Goal: Task Accomplishment & Management: Use online tool/utility

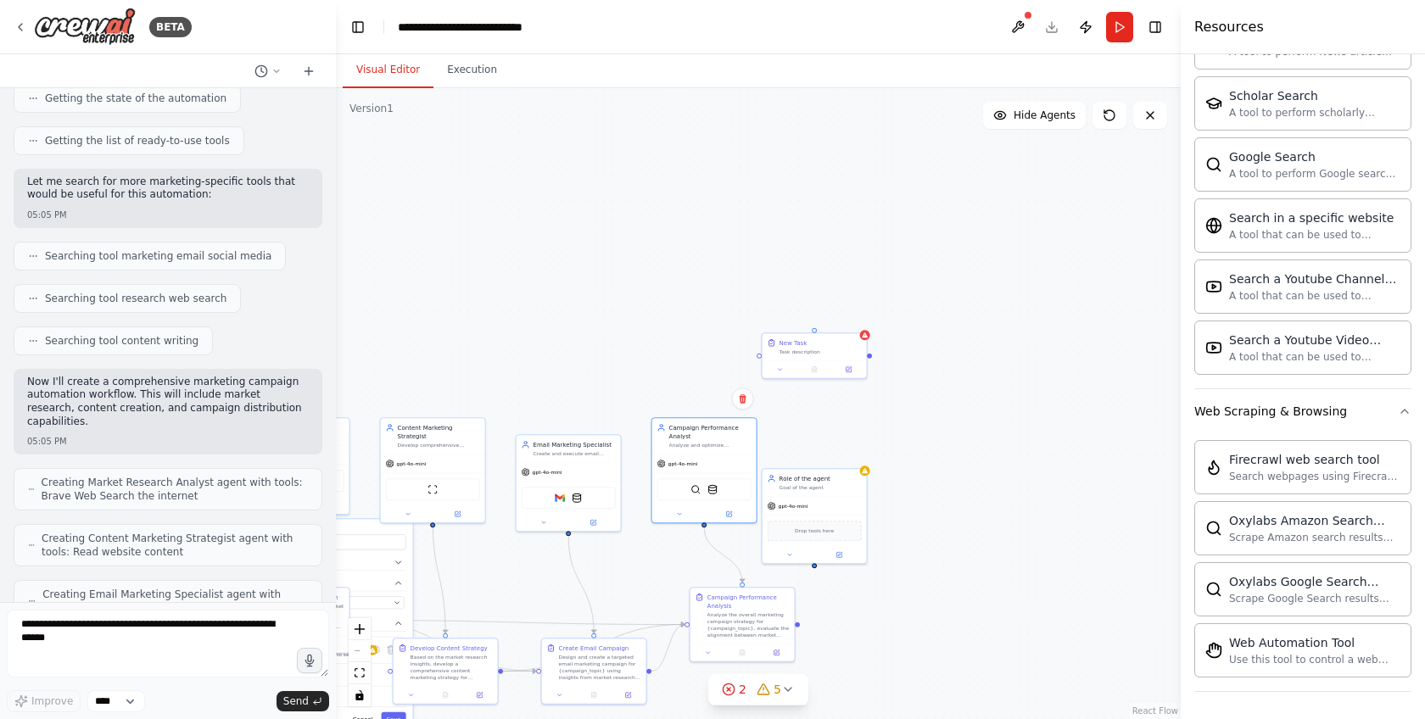
scroll to position [361, 0]
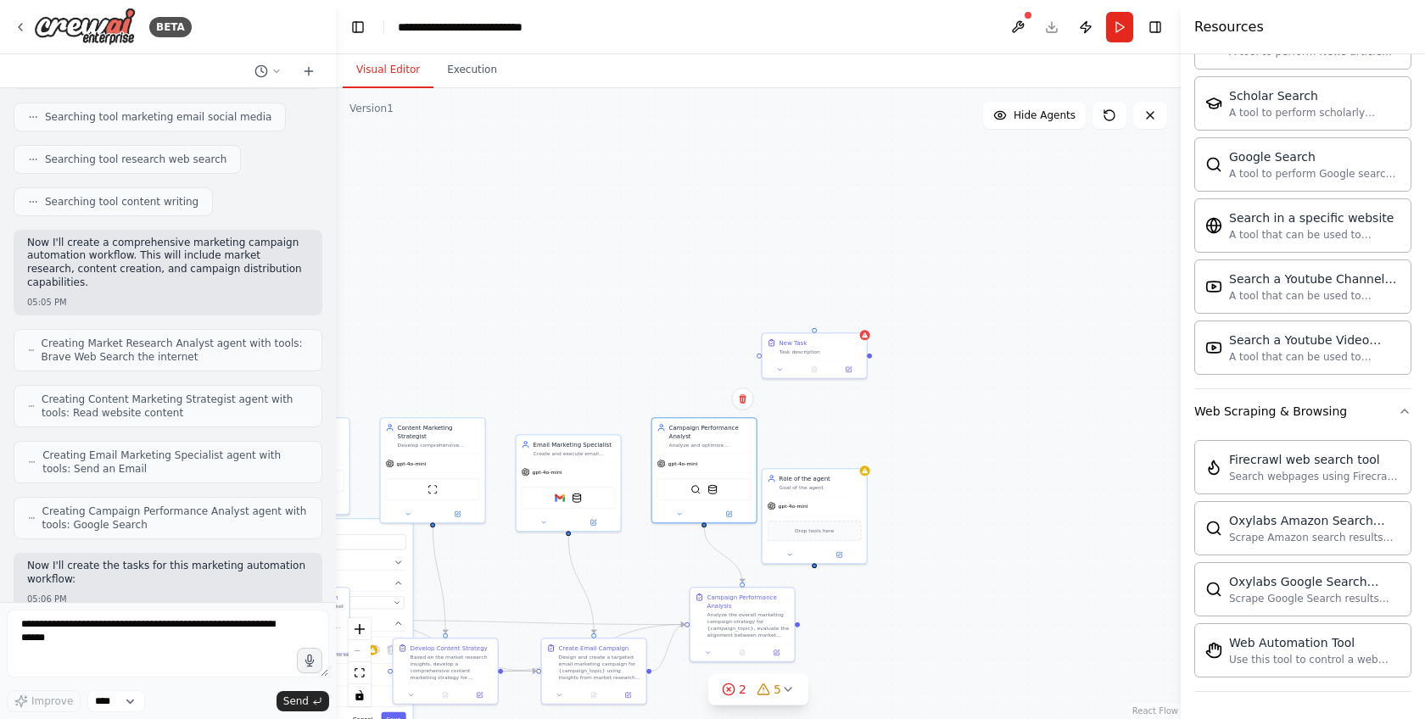
click at [154, 350] on span "Creating Market Research Analyst agent with tools: Brave Web Search the internet" at bounding box center [175, 350] width 266 height 27
click at [448, 453] on div "gpt-4o-mini" at bounding box center [433, 462] width 104 height 19
click at [449, 453] on div "gpt-4o-mini" at bounding box center [433, 462] width 104 height 19
click at [459, 509] on div at bounding box center [433, 512] width 104 height 17
click at [469, 507] on button at bounding box center [458, 512] width 48 height 10
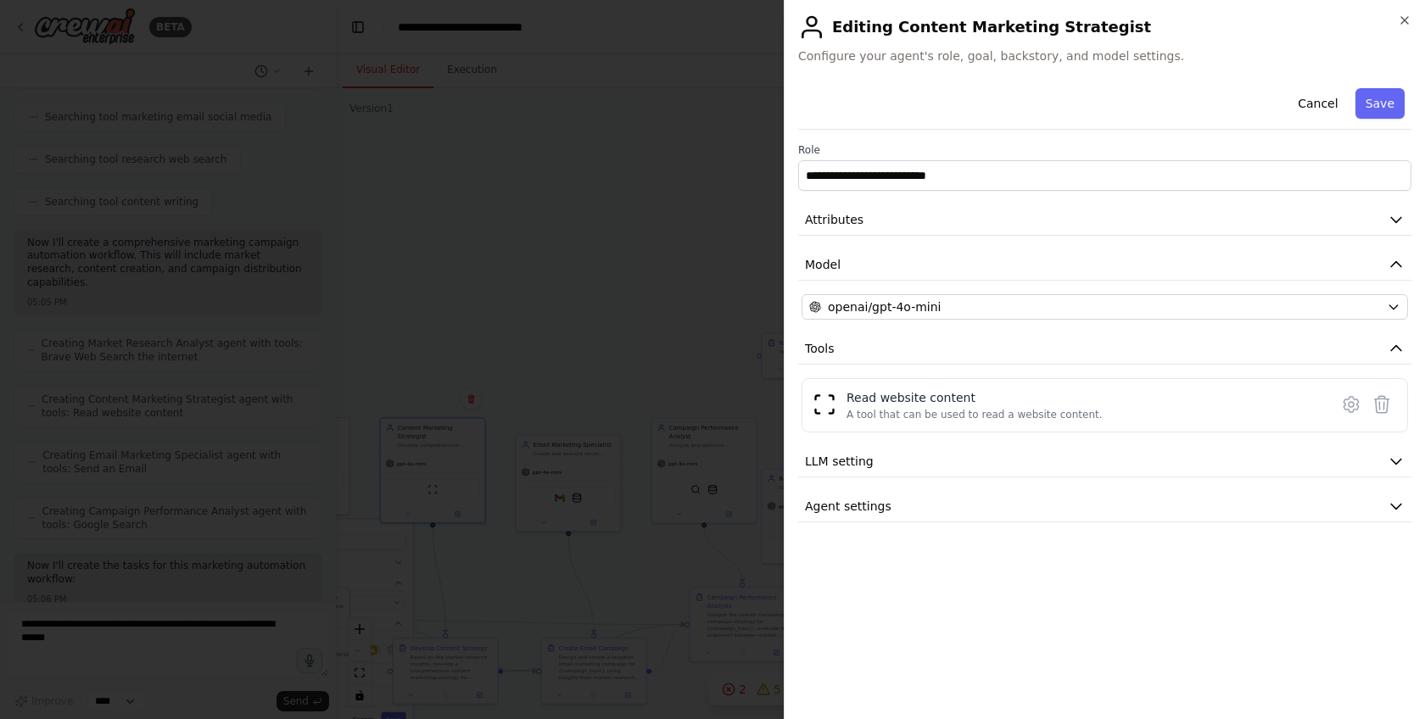
click at [670, 371] on div at bounding box center [712, 359] width 1425 height 719
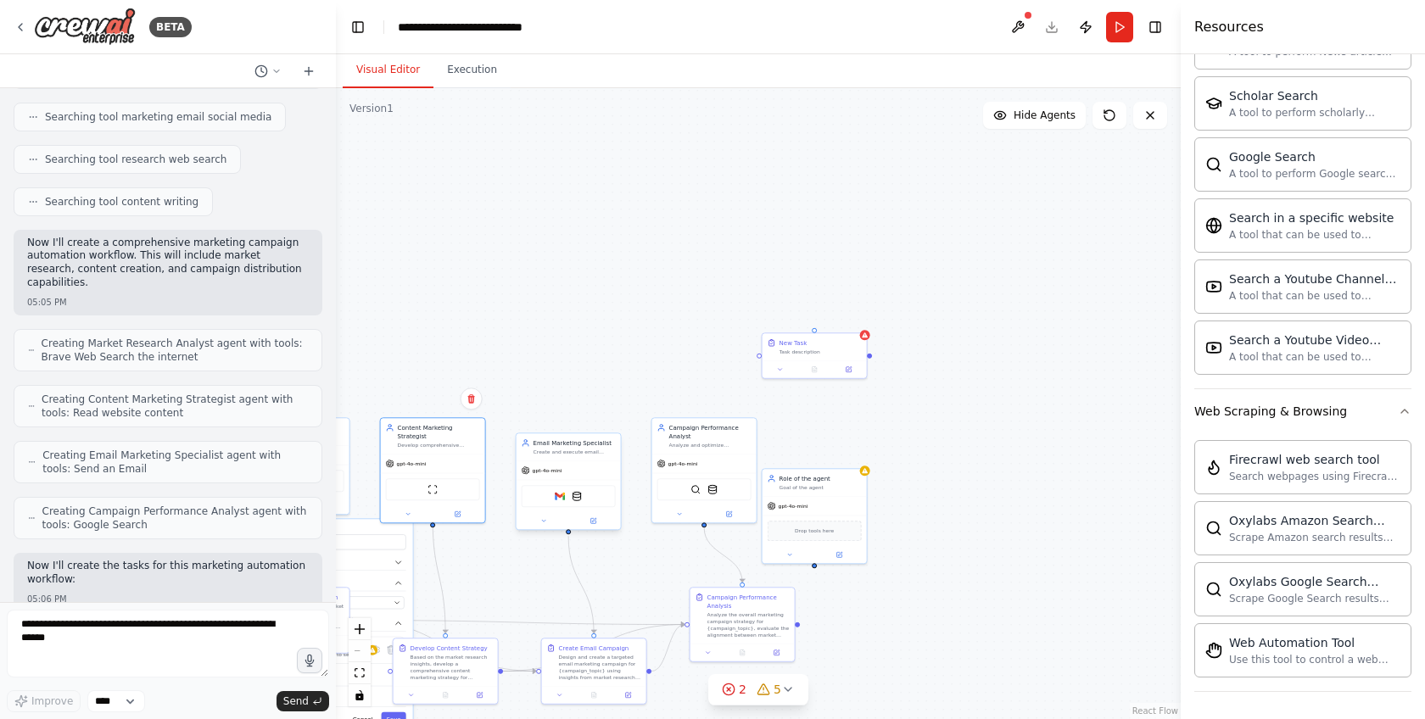
click at [525, 453] on div "Email Marketing Specialist Create and execute email marketing campaigns for {ca…" at bounding box center [569, 447] width 94 height 17
click at [490, 649] on div "Develop Content Strategy" at bounding box center [452, 646] width 82 height 8
click at [589, 277] on div ".deletable-edge-delete-btn { width: 20px; height: 20px; border: 0px solid #ffff…" at bounding box center [758, 403] width 845 height 631
click at [571, 564] on icon "Edge from ca4d7871-ff8f-4457-909f-e59e40cc241d to fb8fc349-1a0a-4c75-9433-84870…" at bounding box center [580, 585] width 25 height 98
click at [506, 389] on div ".deletable-edge-delete-btn { width: 20px; height: 20px; border: 0px solid #ffff…" at bounding box center [758, 403] width 845 height 631
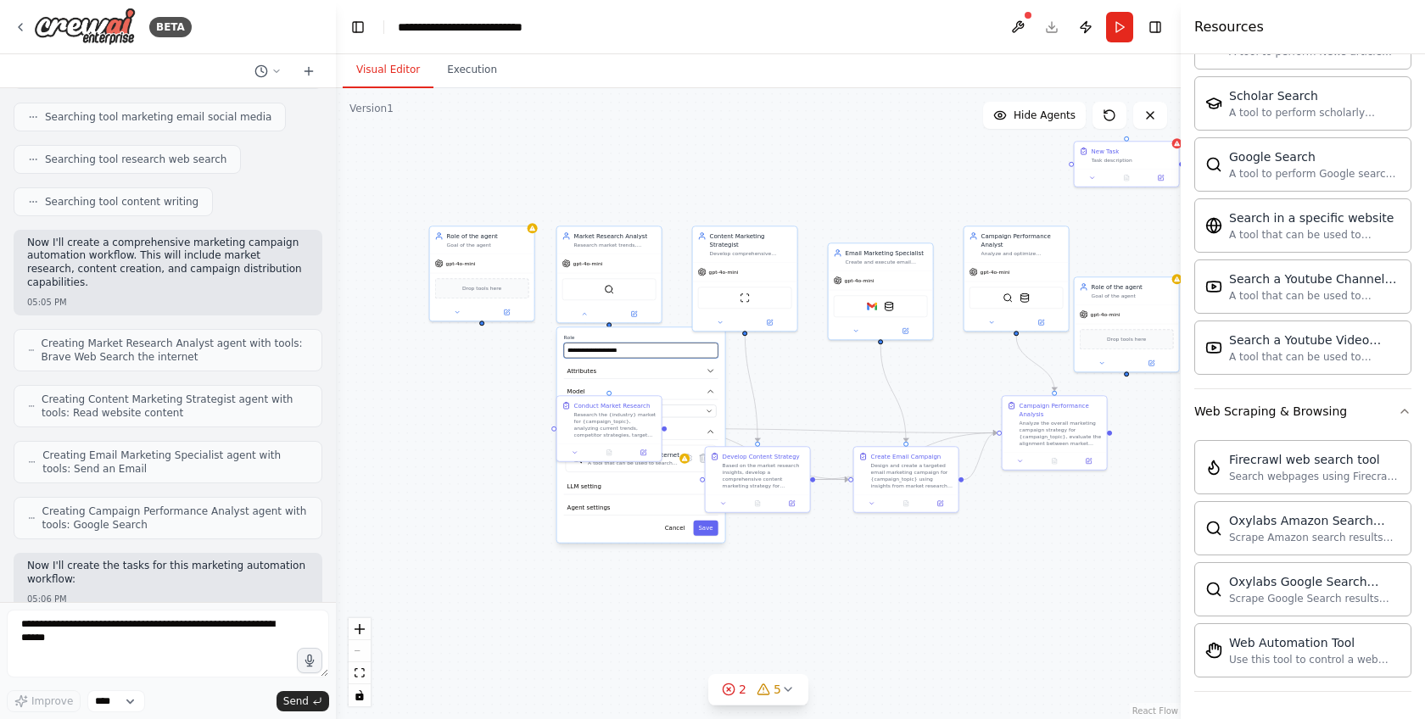
drag, startPoint x: 506, startPoint y: 389, endPoint x: 820, endPoint y: 203, distance: 365.2
click at [820, 203] on div ".deletable-edge-delete-btn { width: 20px; height: 20px; border: 0px solid #ffff…" at bounding box center [758, 403] width 845 height 631
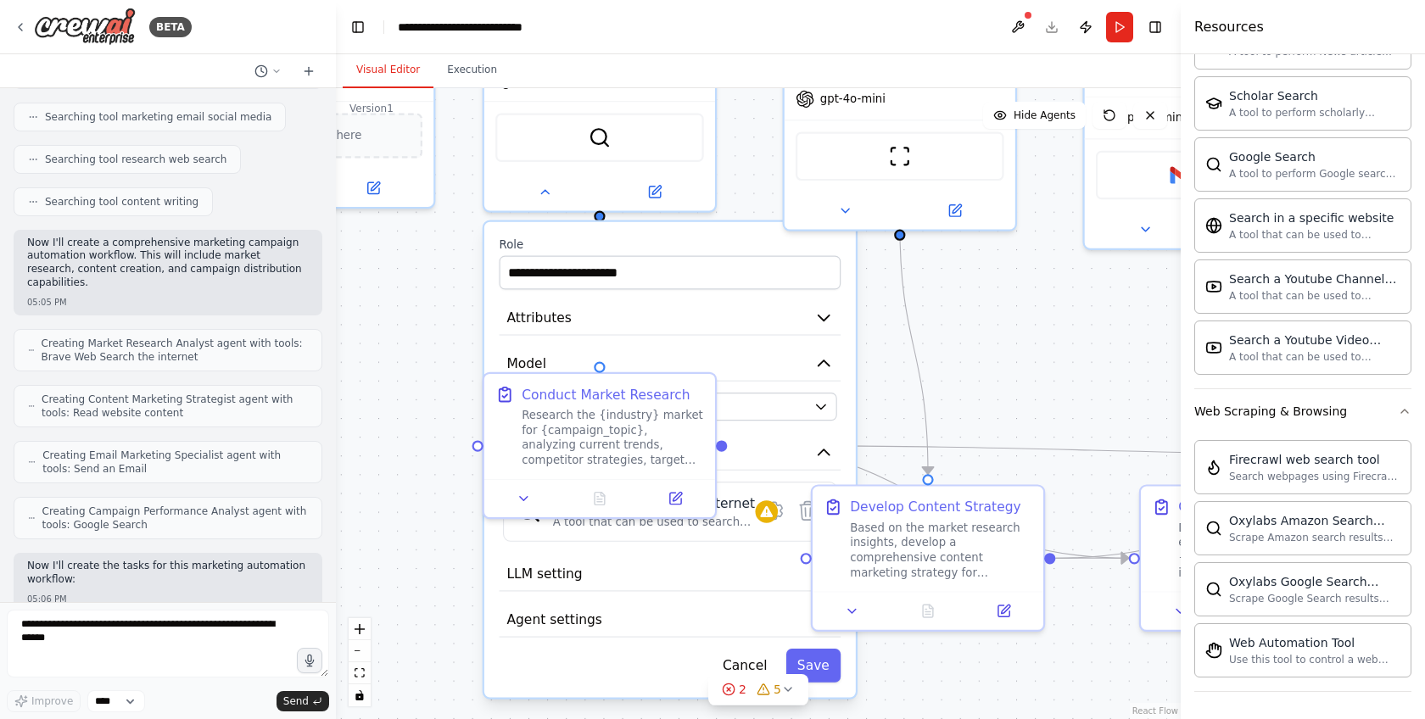
click at [478, 485] on div ".deletable-edge-delete-btn { width: 20px; height: 20px; border: 0px solid #ffff…" at bounding box center [758, 403] width 845 height 631
click at [549, 194] on icon at bounding box center [544, 188] width 15 height 15
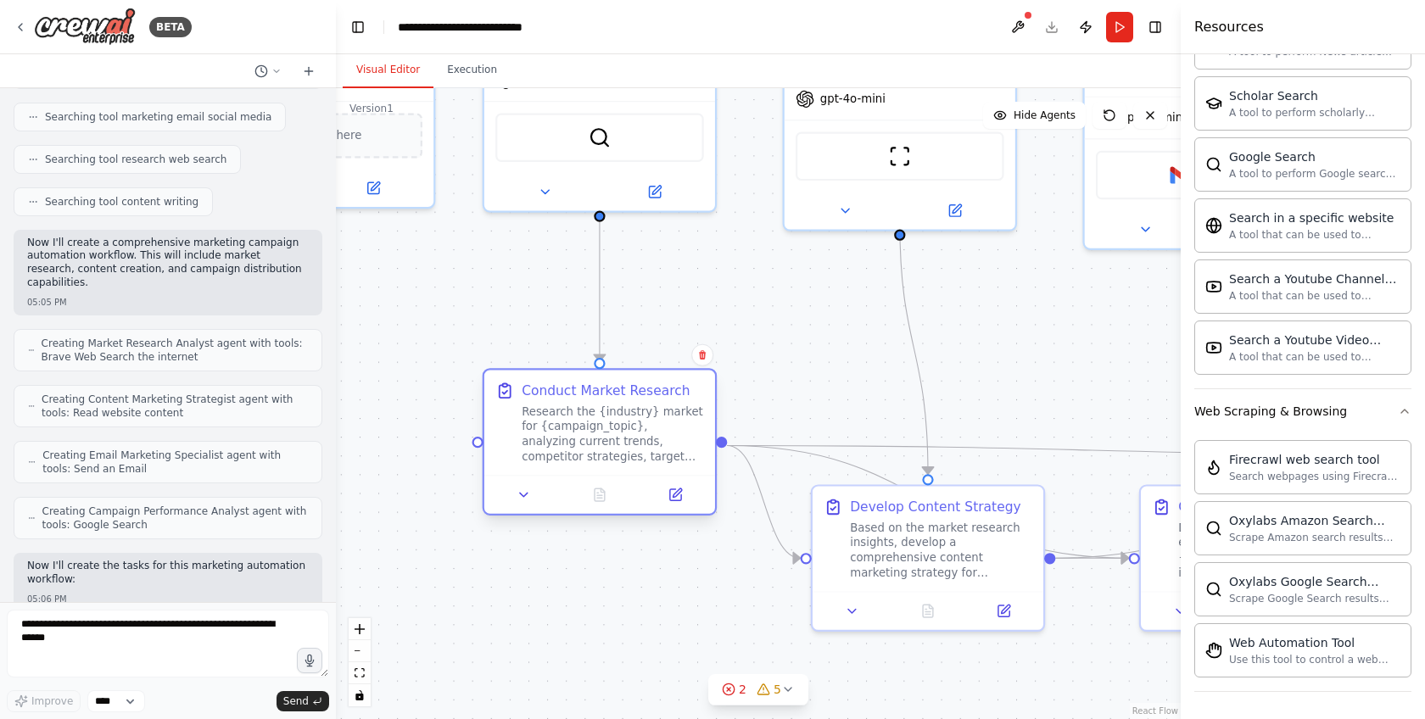
click at [585, 414] on div "Research the {industry} market for {campaign_topic}, analyzing current trends, …" at bounding box center [613, 434] width 182 height 60
click at [676, 498] on icon at bounding box center [675, 495] width 11 height 11
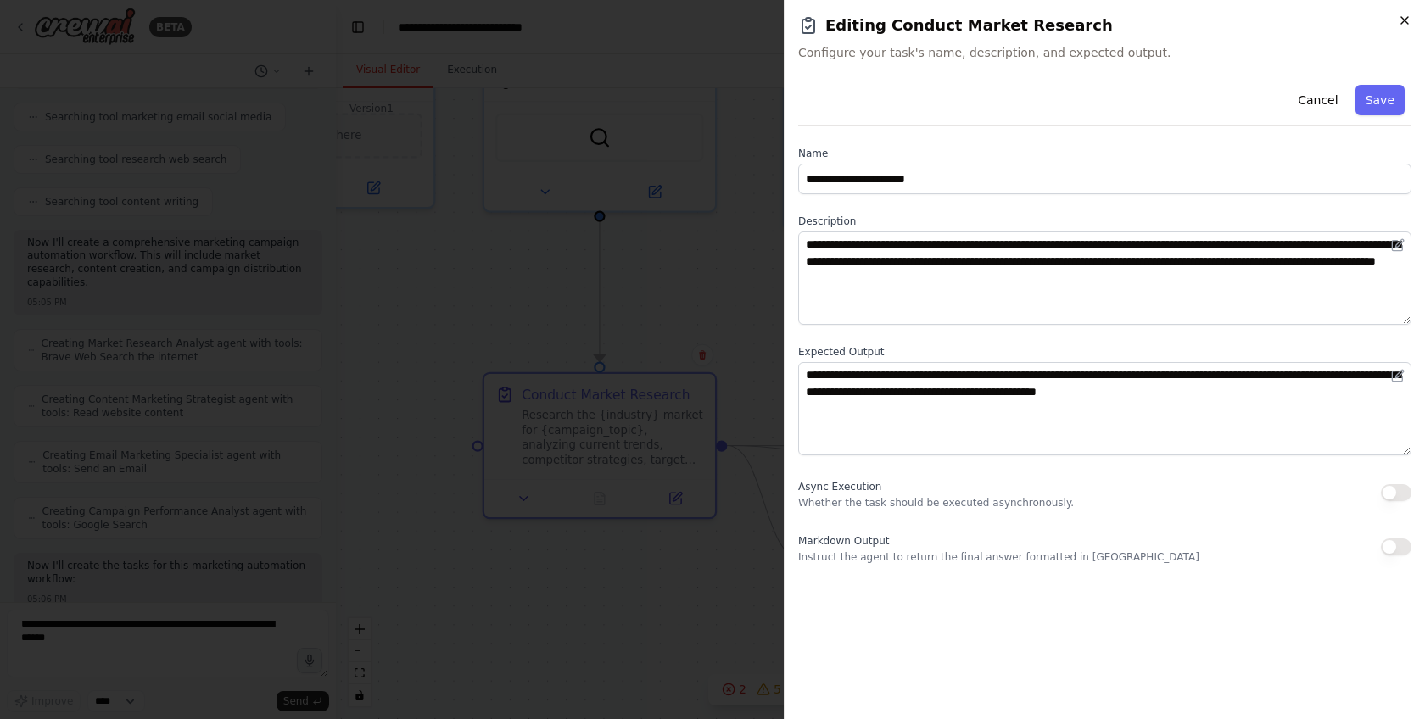
click at [1402, 21] on icon "button" at bounding box center [1405, 21] width 14 height 14
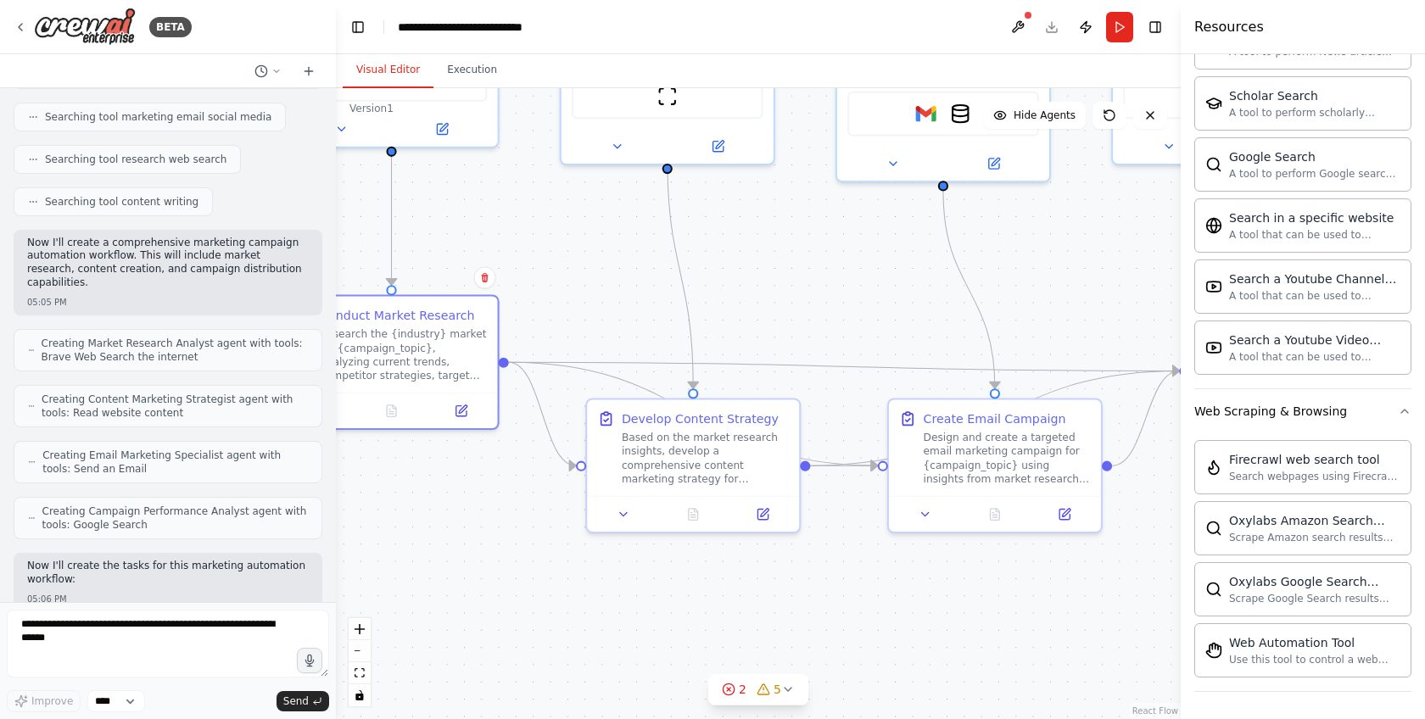
drag, startPoint x: 994, startPoint y: 435, endPoint x: 764, endPoint y: 344, distance: 248.0
click at [764, 344] on div ".deletable-edge-delete-btn { width: 20px; height: 20px; border: 0px solid #ffff…" at bounding box center [758, 403] width 845 height 631
click at [912, 431] on div "Create Email Campaign Design and create a targeted email marketing campaign for…" at bounding box center [994, 445] width 192 height 76
click at [1063, 513] on icon at bounding box center [1065, 510] width 8 height 8
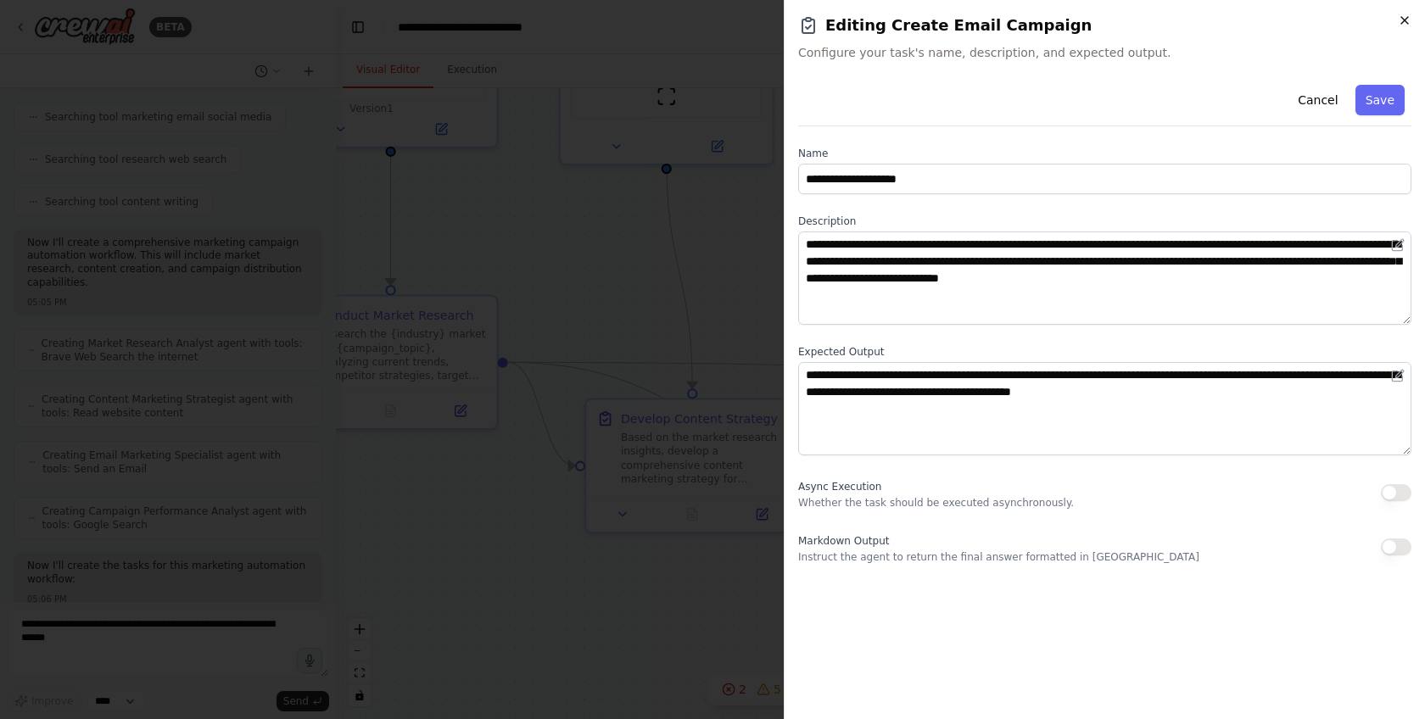
click at [1404, 20] on icon "button" at bounding box center [1405, 20] width 7 height 7
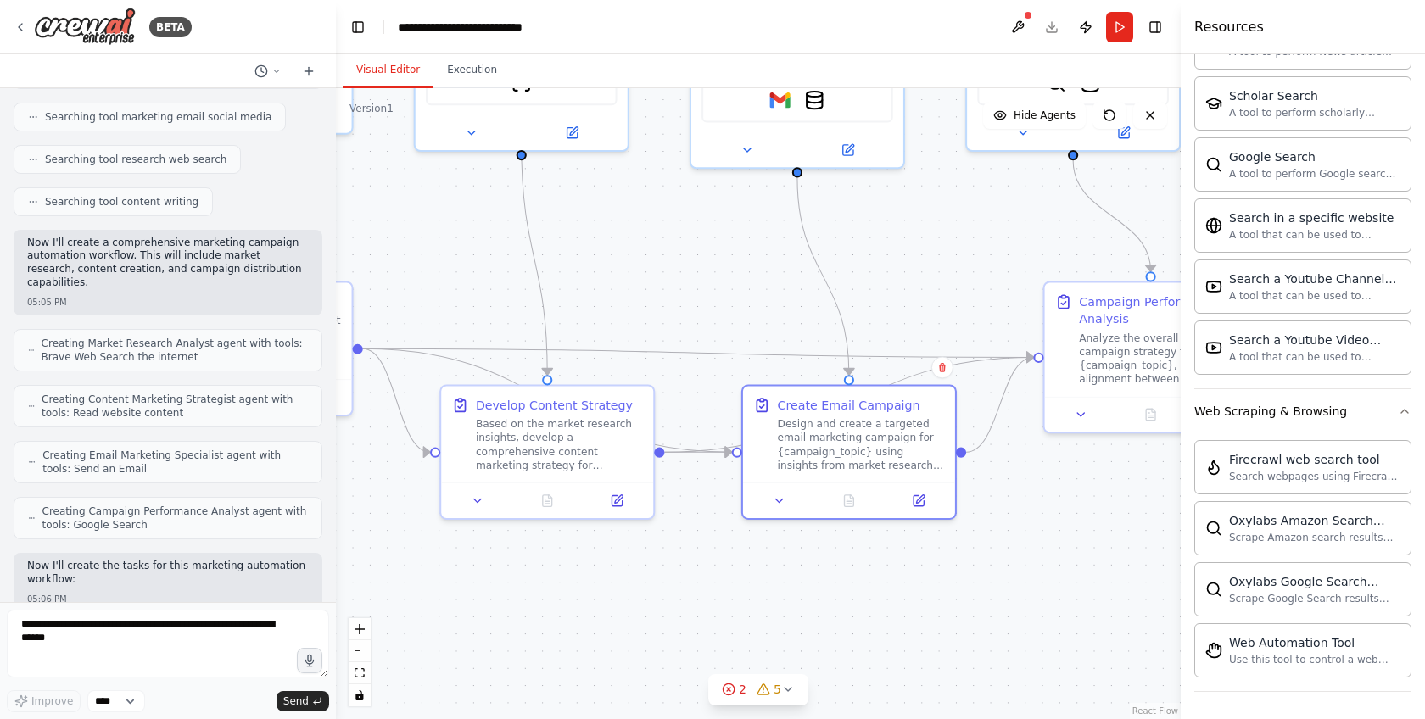
drag, startPoint x: 1055, startPoint y: 273, endPoint x: 906, endPoint y: 265, distance: 149.6
click at [906, 265] on div ".deletable-edge-delete-btn { width: 20px; height: 20px; border: 0px solid #ffff…" at bounding box center [758, 403] width 845 height 631
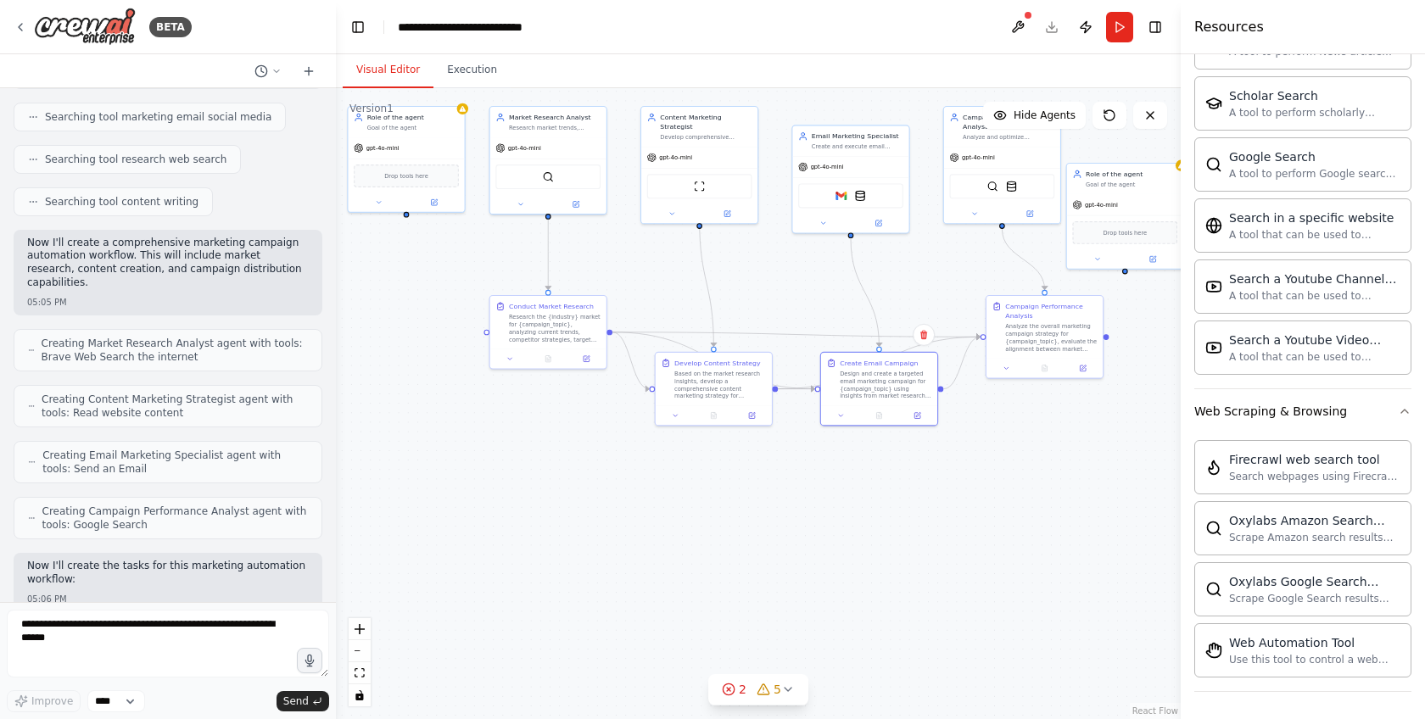
drag, startPoint x: 906, startPoint y: 266, endPoint x: 913, endPoint y: 284, distance: 19.9
click at [913, 284] on div ".deletable-edge-delete-btn { width: 20px; height: 20px; border: 0px solid #ffff…" at bounding box center [758, 403] width 845 height 631
click at [562, 350] on div at bounding box center [548, 357] width 116 height 20
click at [585, 361] on button at bounding box center [586, 356] width 32 height 11
click at [596, 355] on button at bounding box center [586, 356] width 32 height 11
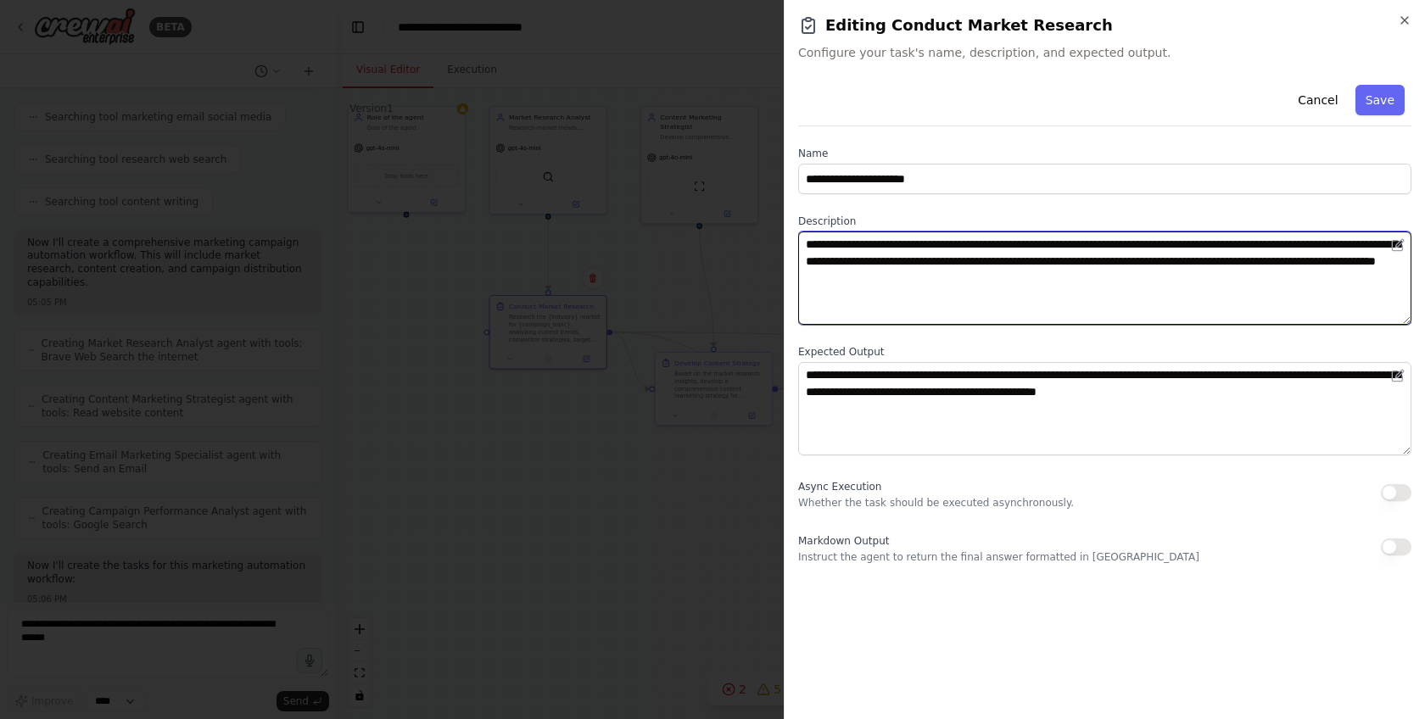
click at [963, 240] on textarea "**********" at bounding box center [1104, 278] width 613 height 93
click at [965, 241] on textarea "**********" at bounding box center [1104, 278] width 613 height 93
drag, startPoint x: 809, startPoint y: 245, endPoint x: 915, endPoint y: 242, distance: 106.1
click at [915, 242] on textarea "**********" at bounding box center [1104, 278] width 613 height 93
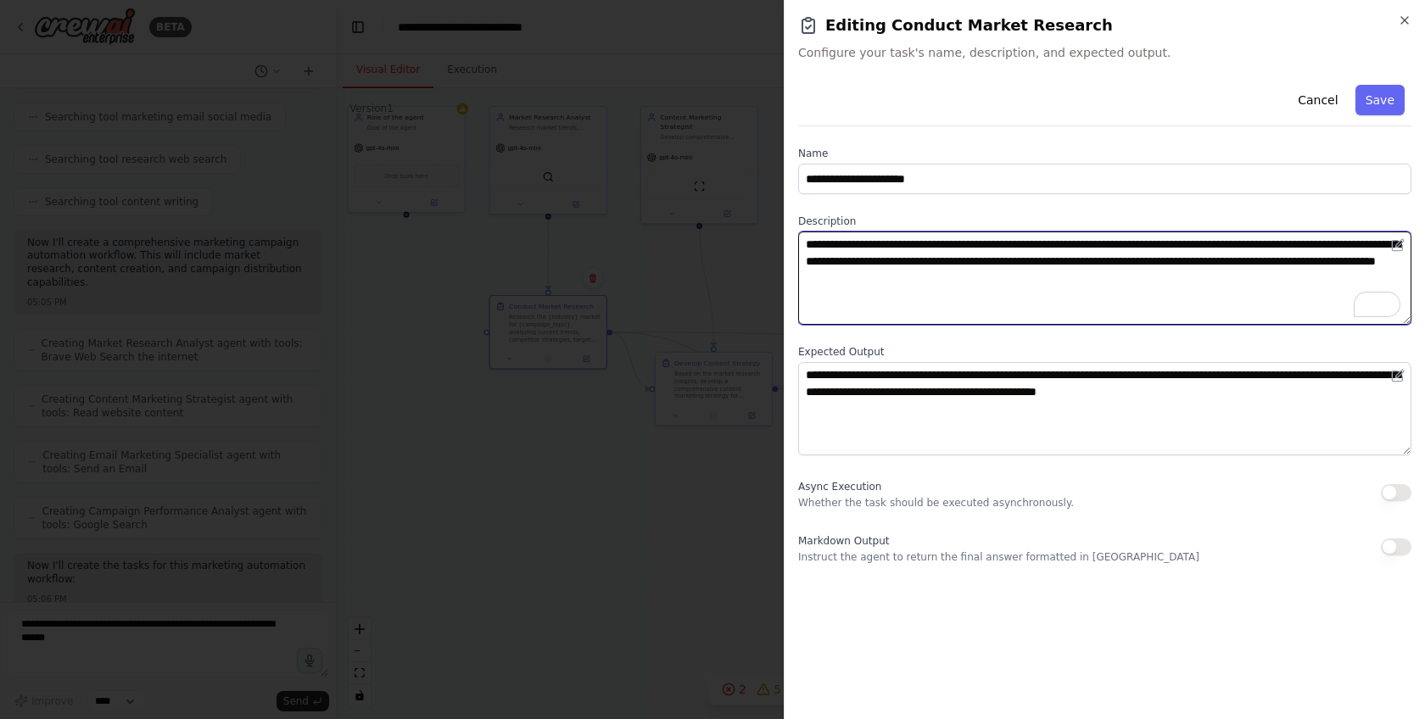
drag, startPoint x: 1105, startPoint y: 243, endPoint x: 1121, endPoint y: 246, distance: 15.5
click at [1121, 246] on textarea "**********" at bounding box center [1104, 278] width 613 height 93
drag, startPoint x: 1066, startPoint y: 260, endPoint x: 1198, endPoint y: 286, distance: 134.1
click at [1198, 286] on textarea "**********" at bounding box center [1104, 278] width 613 height 93
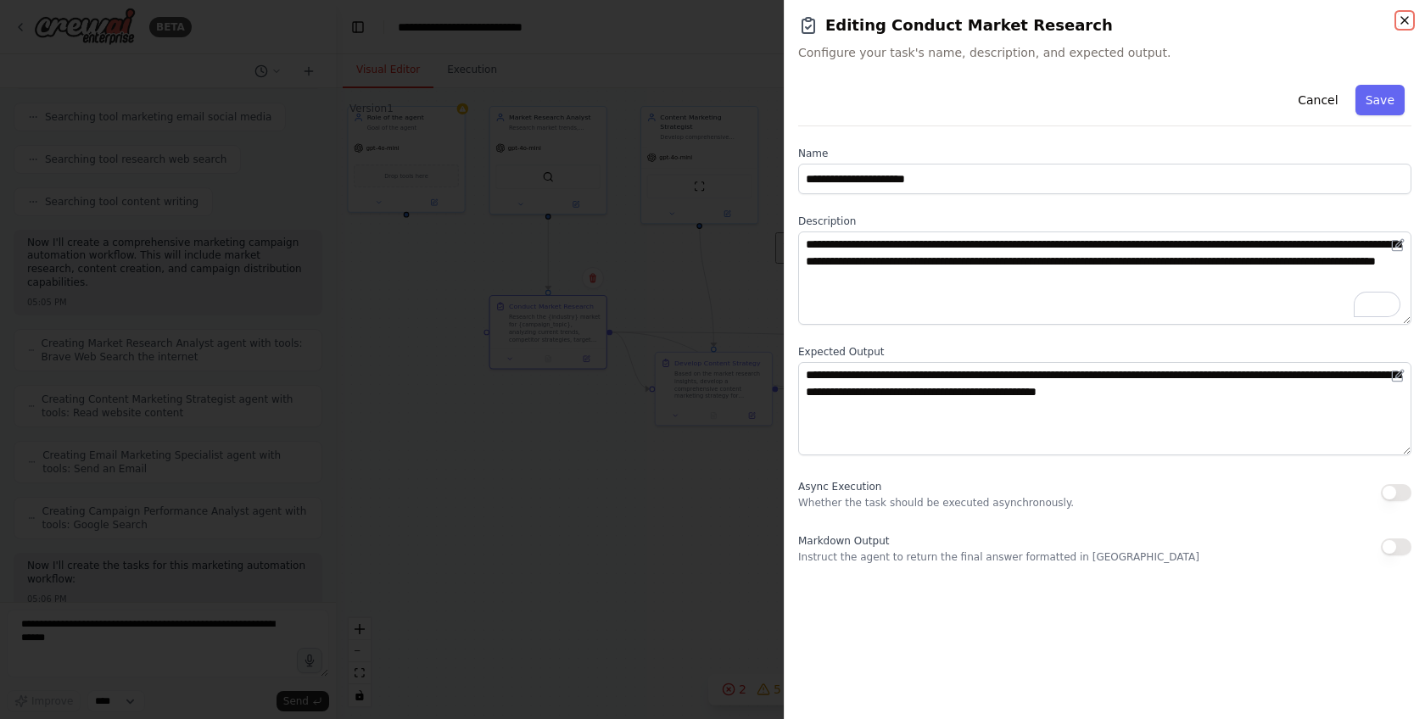
click at [1401, 23] on icon "button" at bounding box center [1405, 21] width 14 height 14
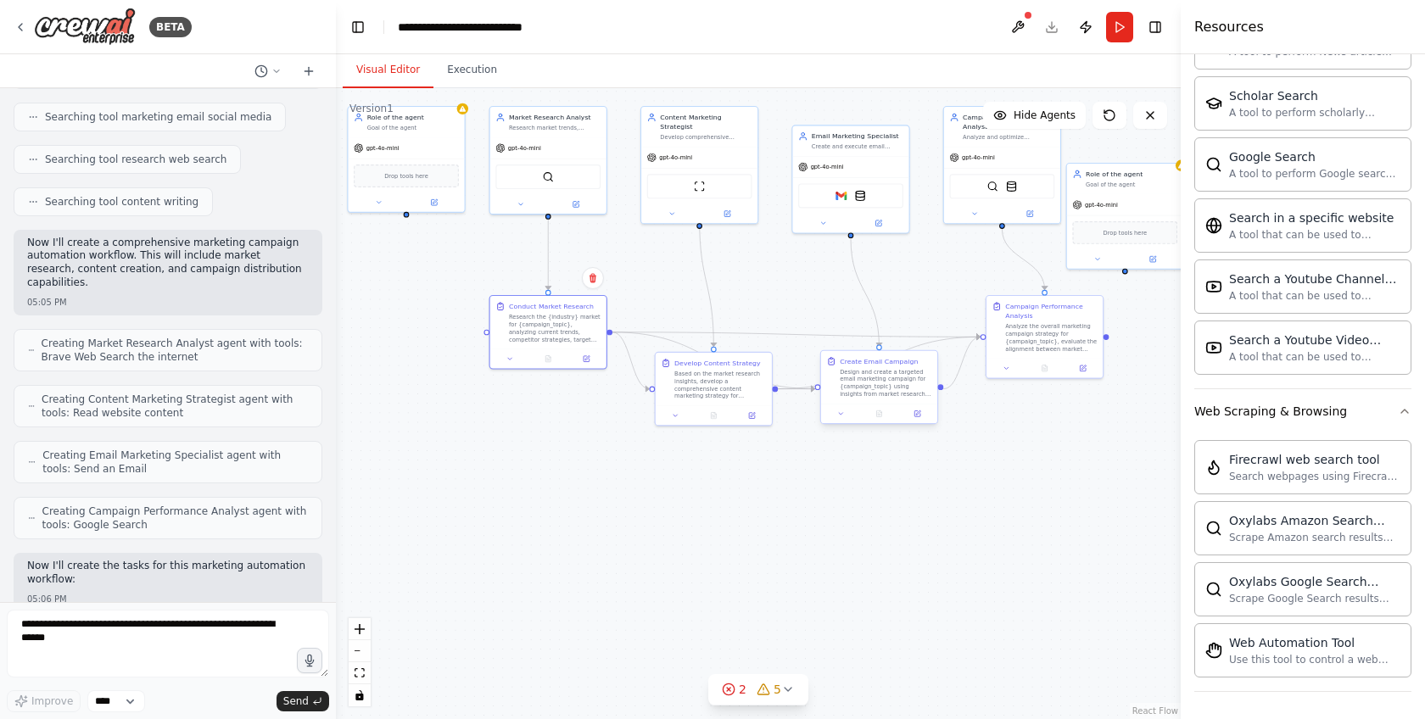
click at [886, 387] on div "Design and create a targeted email marketing campaign for {campaign_topic} usin…" at bounding box center [886, 383] width 92 height 31
click at [921, 422] on div at bounding box center [879, 414] width 116 height 20
click at [919, 422] on div at bounding box center [879, 414] width 116 height 20
click at [919, 417] on icon at bounding box center [918, 414] width 6 height 6
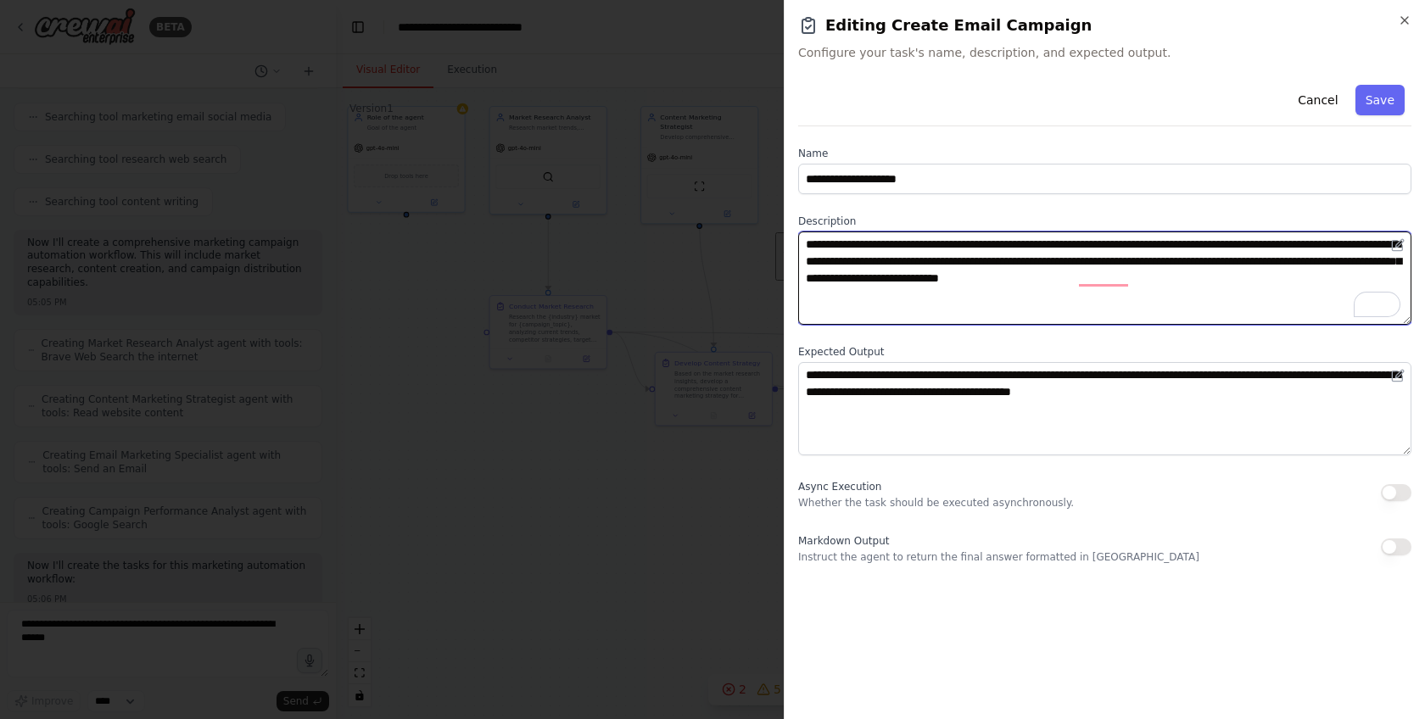
drag, startPoint x: 803, startPoint y: 246, endPoint x: 1229, endPoint y: 299, distance: 429.2
click at [1229, 299] on textarea "**********" at bounding box center [1104, 278] width 613 height 93
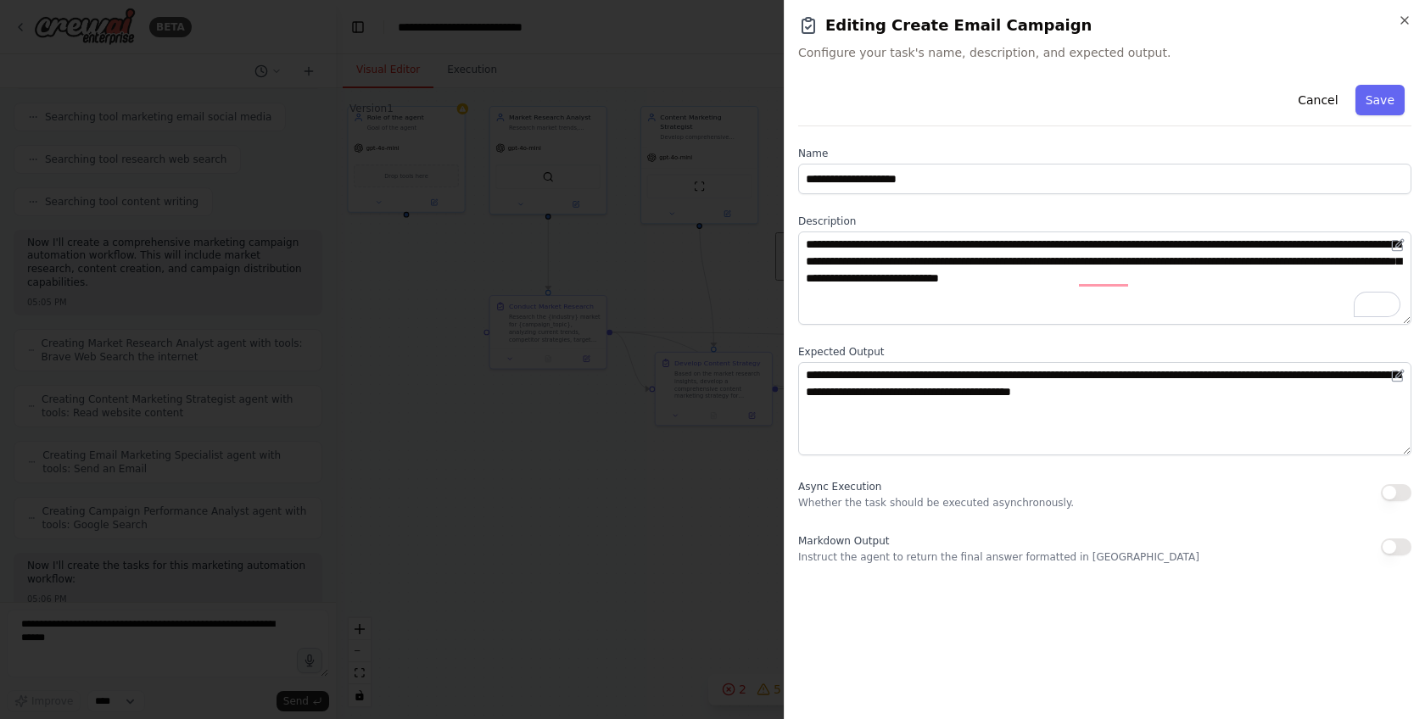
click at [620, 641] on div at bounding box center [712, 359] width 1425 height 719
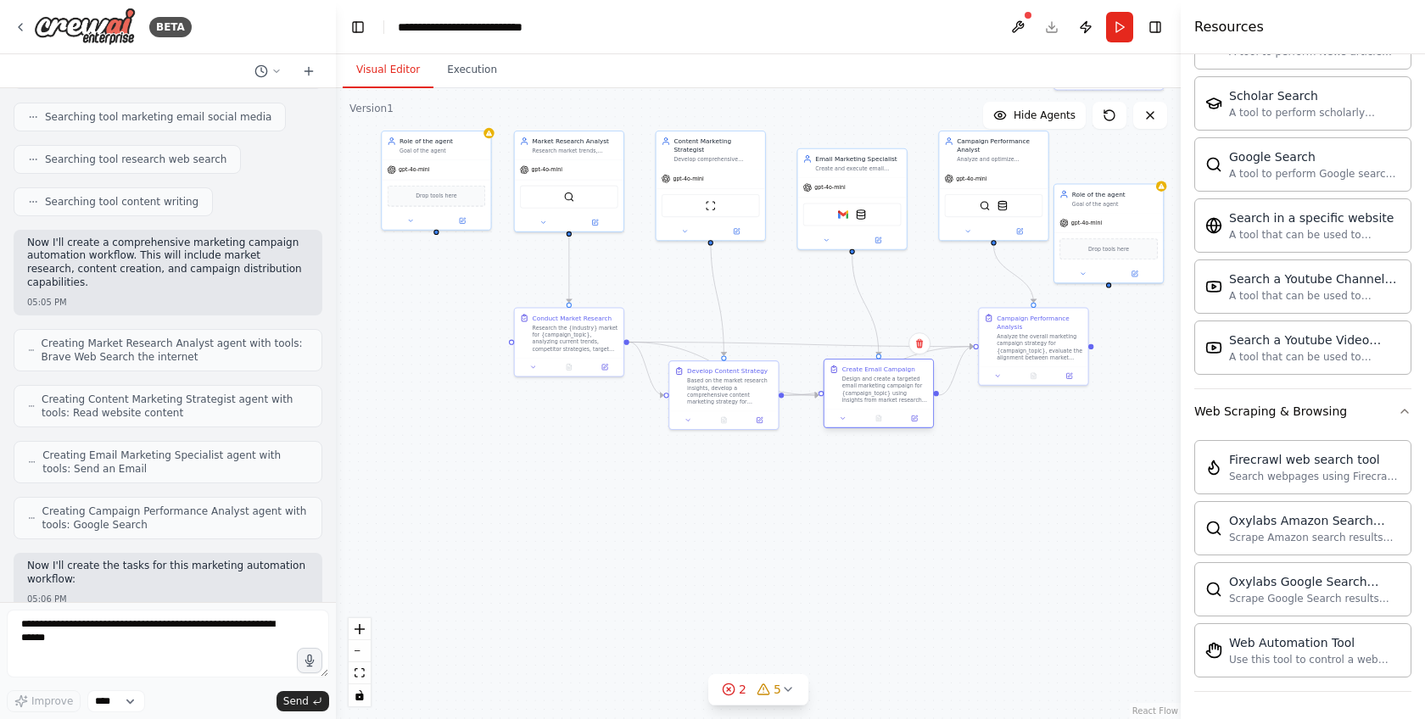
click at [919, 384] on div "Design and create a targeted email marketing campaign for {campaign_topic} usin…" at bounding box center [885, 390] width 86 height 28
click at [1010, 344] on div "Analyze the overall marketing campaign strategy for {campaign_topic}, evaluate …" at bounding box center [1044, 346] width 86 height 28
click at [1075, 383] on div "Campaign Performance Analysis Analyze the overall marketing campaign strategy f…" at bounding box center [1037, 344] width 110 height 78
click at [1078, 381] on div at bounding box center [1038, 374] width 109 height 18
click at [1076, 382] on div at bounding box center [1038, 374] width 109 height 18
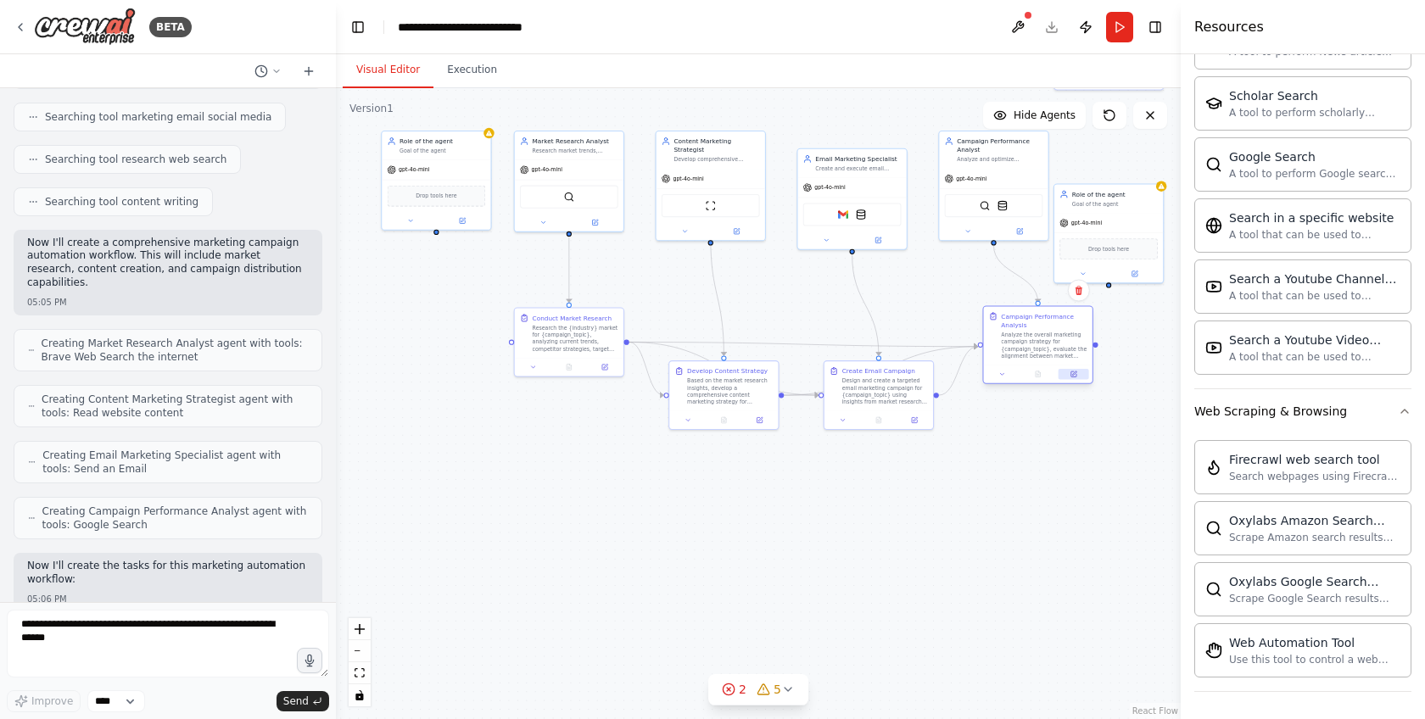
click at [1076, 374] on icon at bounding box center [1074, 374] width 5 height 5
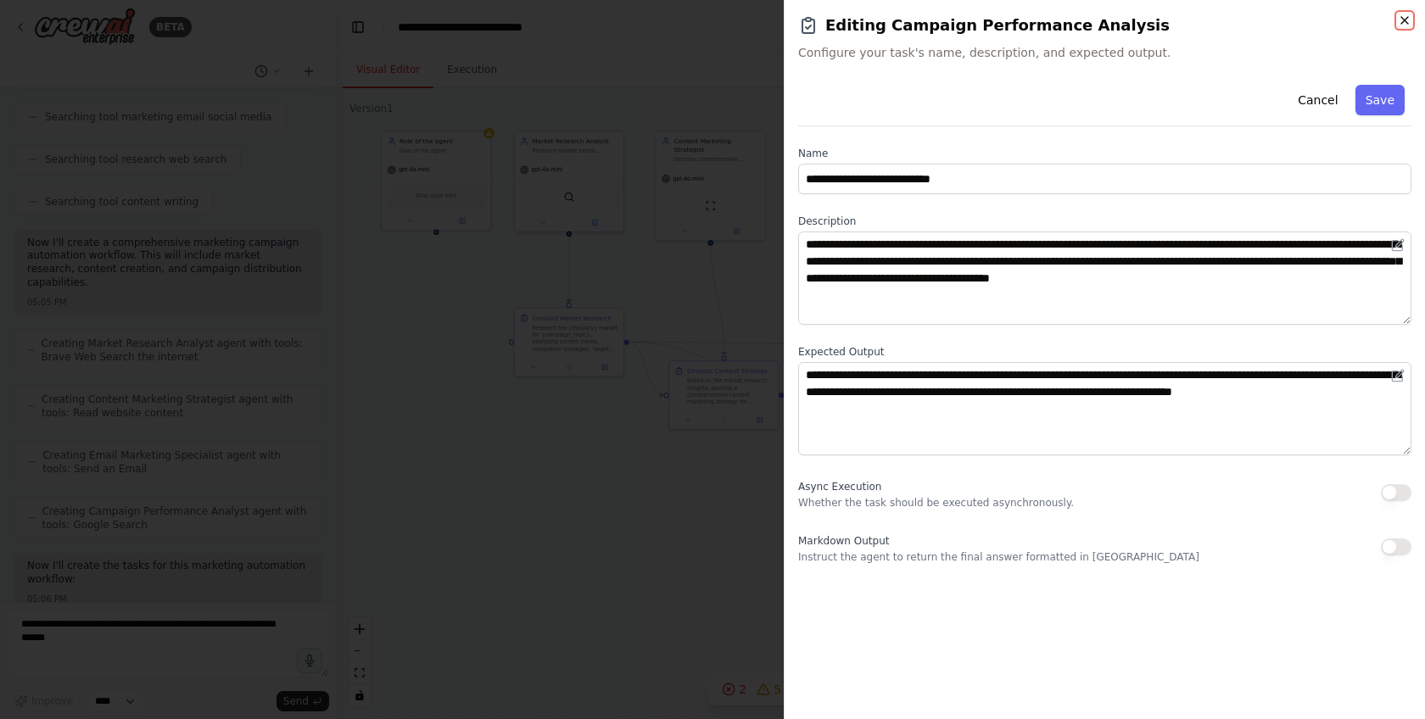
click at [1406, 18] on icon "button" at bounding box center [1405, 21] width 14 height 14
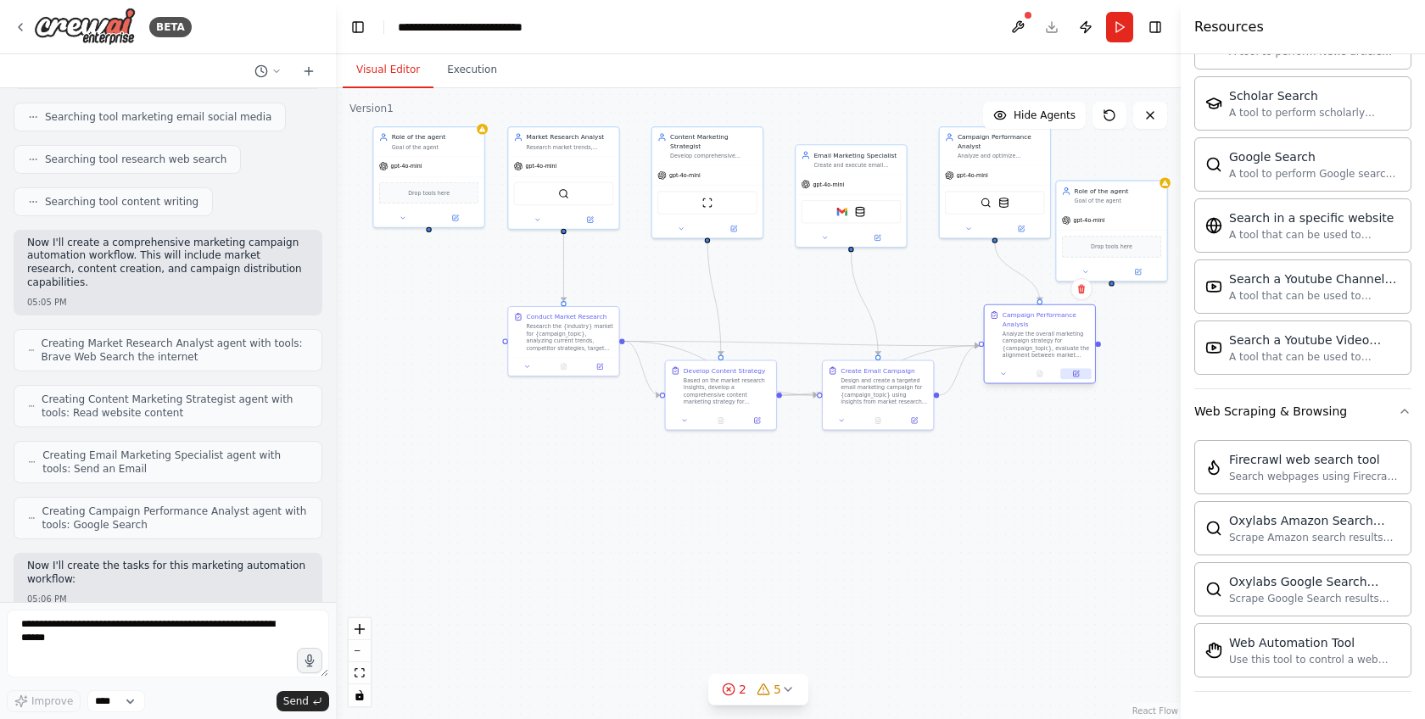
click at [1074, 374] on icon at bounding box center [1075, 374] width 5 height 5
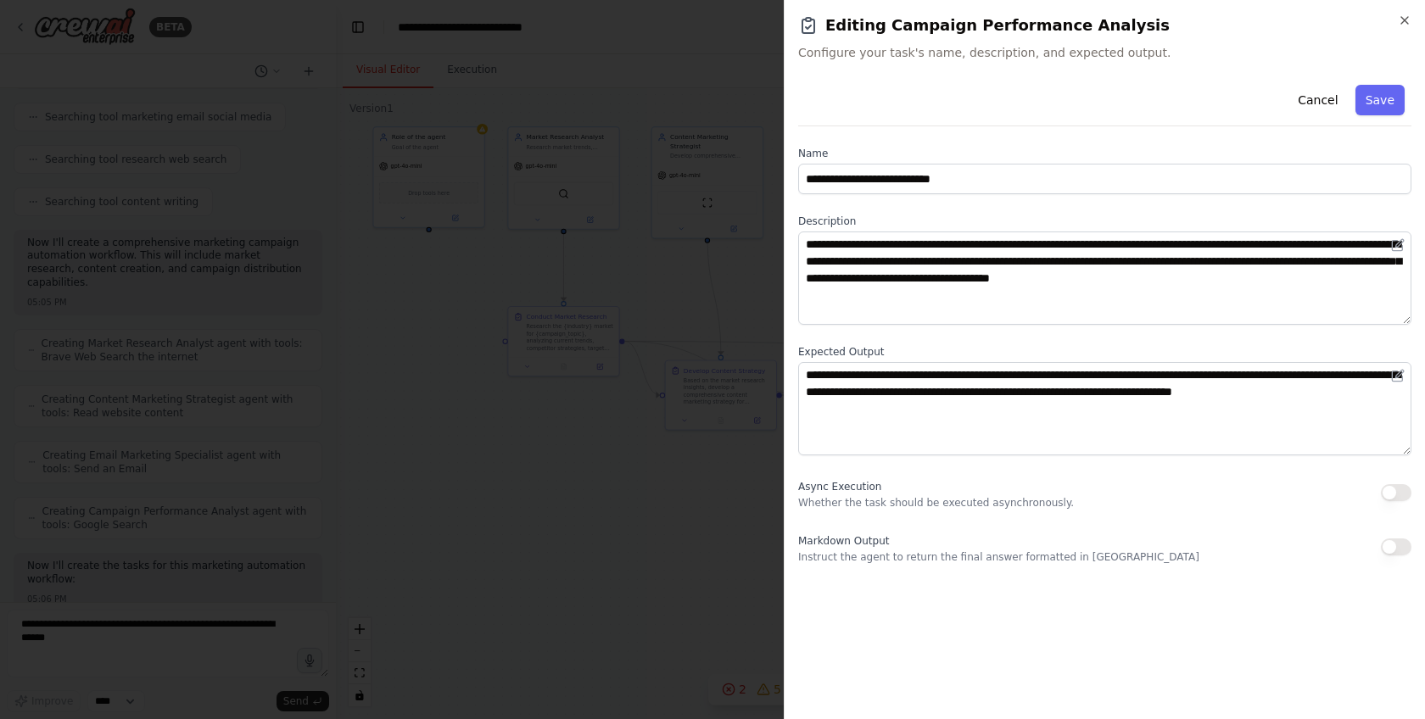
click at [529, 624] on div at bounding box center [712, 359] width 1425 height 719
